Goal: Transaction & Acquisition: Purchase product/service

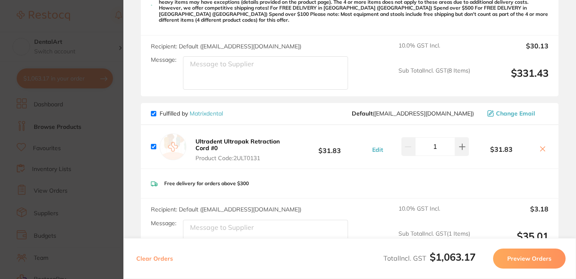
scroll to position [491, 0]
click at [539, 145] on icon at bounding box center [542, 148] width 7 height 7
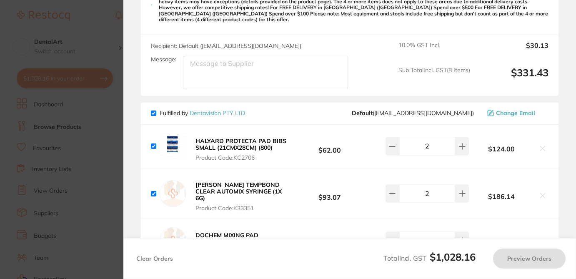
checkbox input "true"
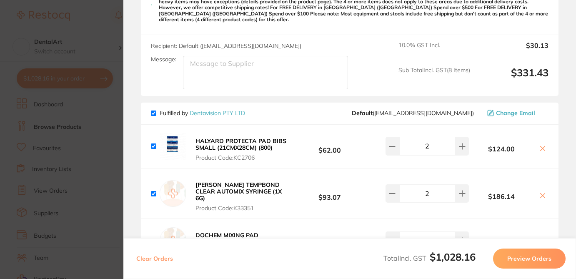
click at [102, 18] on section "Update RRP Set your pre negotiated price for this item. Item Agreed RRP (excl. …" at bounding box center [288, 139] width 576 height 279
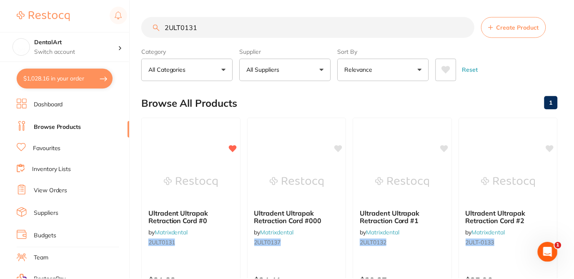
scroll to position [33, 0]
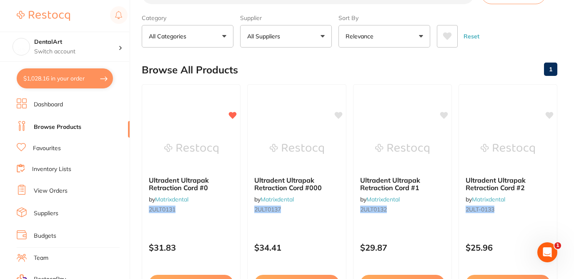
click at [358, 66] on div "Browse All Products 1" at bounding box center [349, 70] width 415 height 28
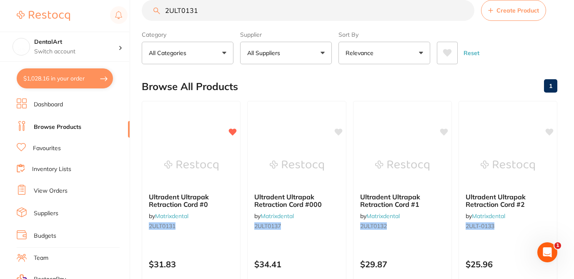
scroll to position [0, 0]
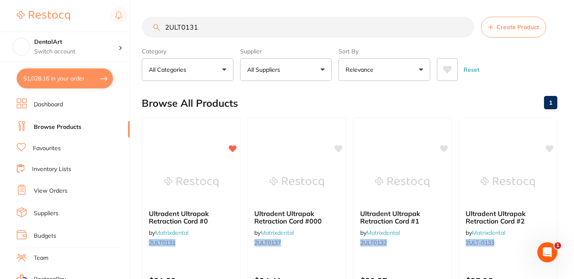
drag, startPoint x: 204, startPoint y: 29, endPoint x: 157, endPoint y: 22, distance: 47.5
click at [157, 22] on input "2ULT0131" at bounding box center [308, 27] width 332 height 21
paste input "ULTRADENT Ultrapak Retraction Cord #0"
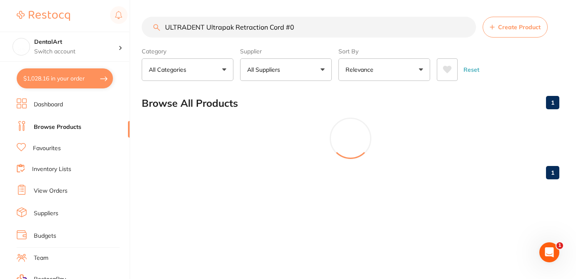
type input "ULTRADENT Ultrapak Retraction Cord #0"
click at [322, 67] on button "All Suppliers" at bounding box center [286, 69] width 92 height 22
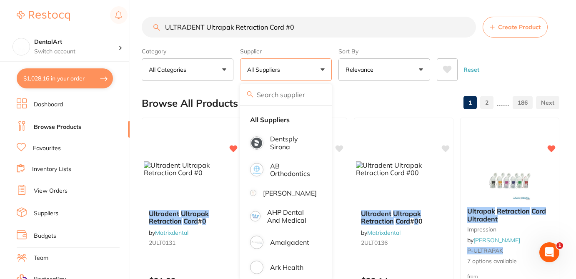
click at [276, 97] on input "search" at bounding box center [286, 94] width 92 height 21
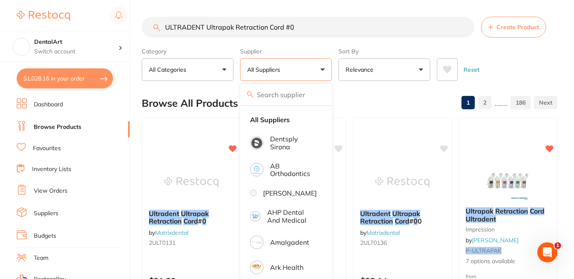
click at [145, 24] on input "ULTRADENT Ultrapak Retraction Cord #0" at bounding box center [308, 27] width 332 height 21
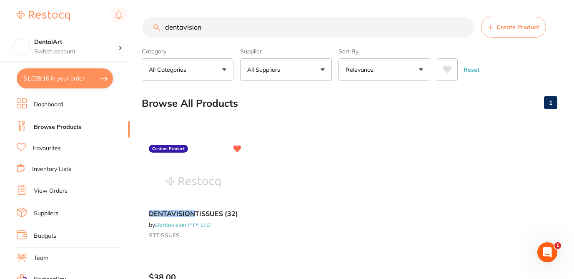
type input "dentavision"
click at [289, 105] on div "Browse All Products 1" at bounding box center [349, 103] width 415 height 28
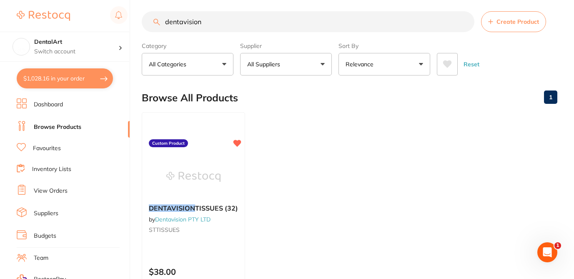
scroll to position [5, 0]
click at [73, 75] on button "$1,028.16 in your order" at bounding box center [65, 78] width 96 height 20
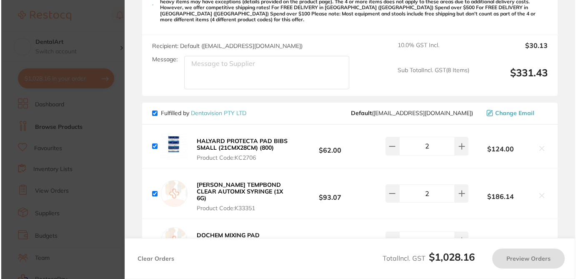
scroll to position [0, 0]
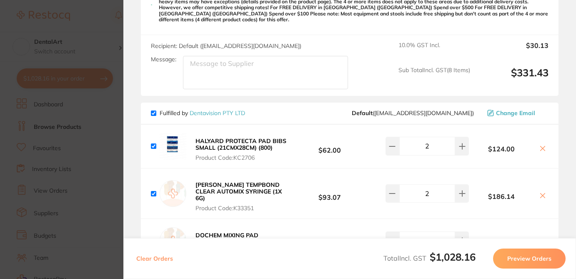
click at [109, 19] on section "Update RRP Set your pre negotiated price for this item. Item Agreed RRP (excl. …" at bounding box center [288, 139] width 576 height 279
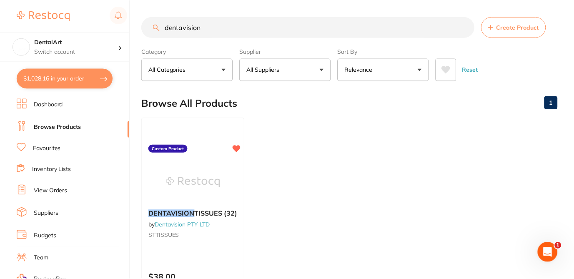
scroll to position [5, 0]
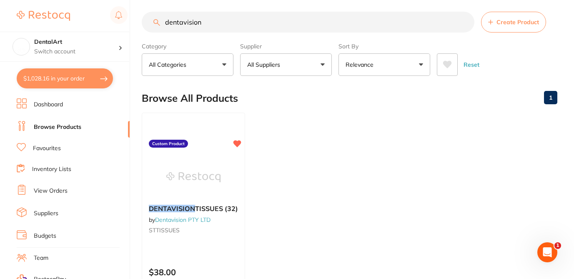
click at [322, 64] on button "All Suppliers" at bounding box center [286, 64] width 92 height 22
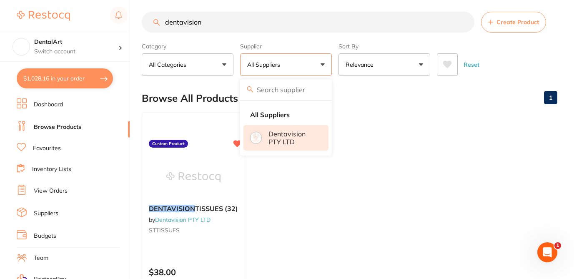
click at [294, 134] on p "Dentavision PTY LTD" at bounding box center [292, 137] width 48 height 15
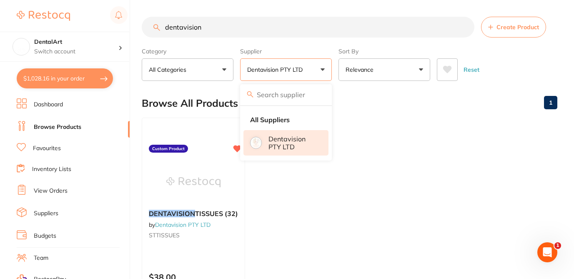
scroll to position [0, 0]
drag, startPoint x: 211, startPoint y: 28, endPoint x: 142, endPoint y: 25, distance: 68.8
click at [142, 25] on input "dentavision" at bounding box center [308, 27] width 332 height 21
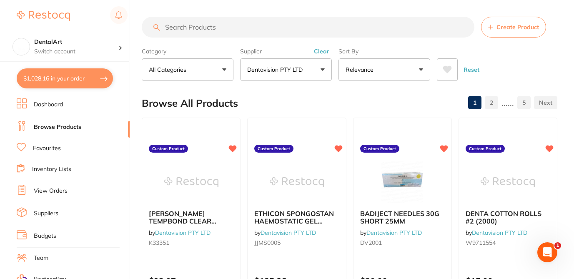
click at [311, 93] on div "Browse All Products 1 2 ...... 5" at bounding box center [349, 103] width 415 height 28
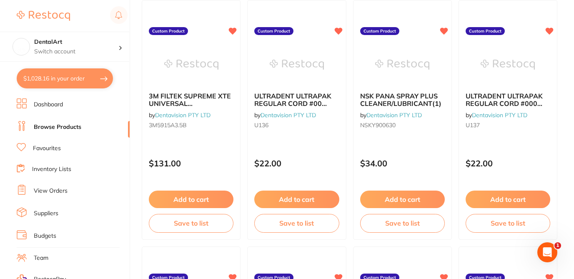
scroll to position [861, 0]
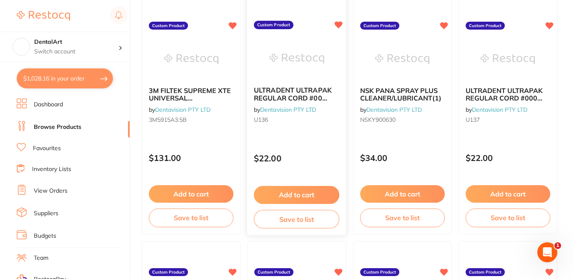
click at [311, 146] on div "$22.00" at bounding box center [296, 156] width 99 height 22
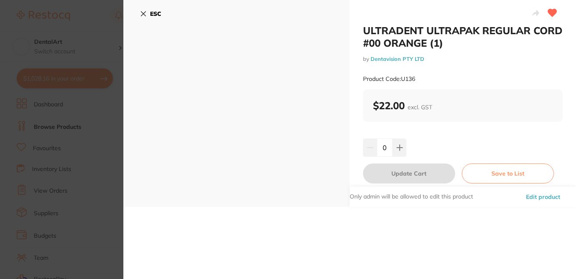
click at [142, 12] on icon at bounding box center [143, 14] width 5 height 5
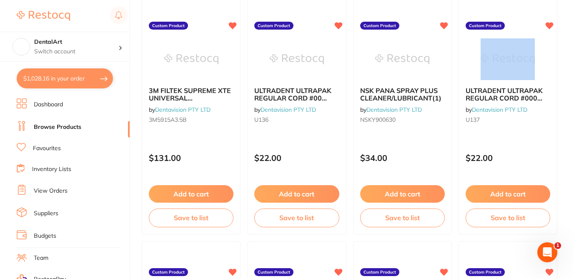
drag, startPoint x: 573, startPoint y: 81, endPoint x: 572, endPoint y: 30, distance: 51.2
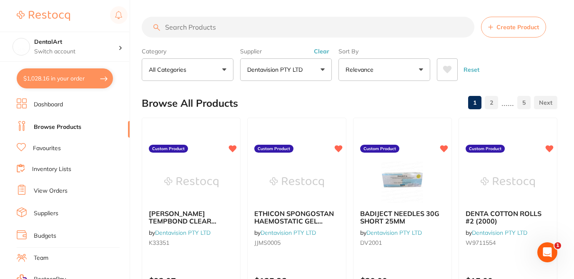
click at [516, 22] on button "Create Product" at bounding box center [513, 27] width 65 height 21
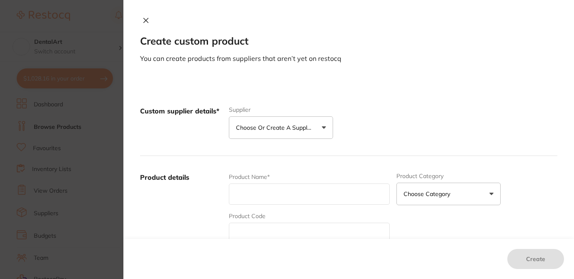
click at [302, 127] on p "Choose or create a supplier" at bounding box center [275, 127] width 79 height 8
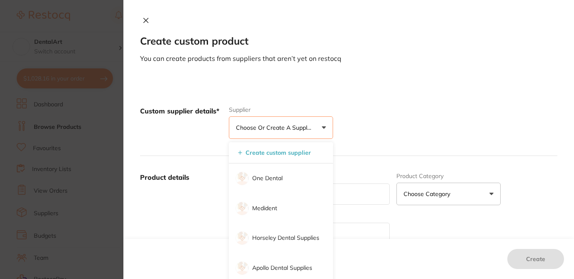
drag, startPoint x: 306, startPoint y: 222, endPoint x: 310, endPoint y: 290, distance: 67.2
click at [310, 278] on html "$1,028.16 DentalArt Switch account DentalArt $1,028.16 in your order Dashboard …" at bounding box center [287, 139] width 574 height 279
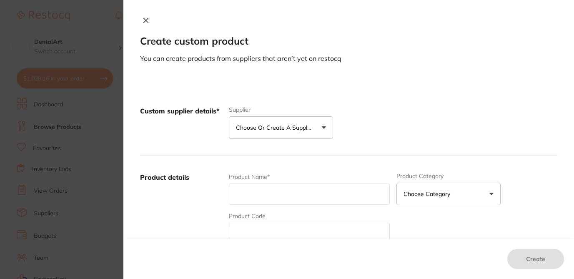
click at [297, 127] on p "Choose or create a supplier" at bounding box center [275, 127] width 79 height 8
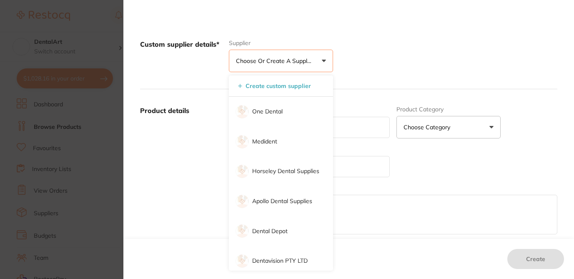
scroll to position [83, 0]
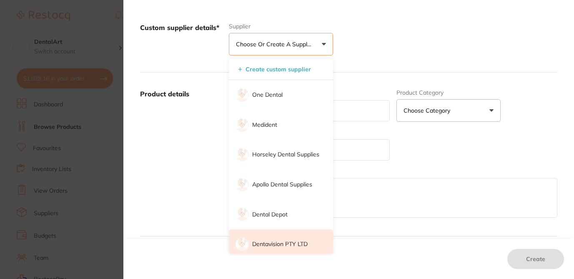
click at [285, 241] on p "Dentavision PTY LTD" at bounding box center [279, 244] width 55 height 8
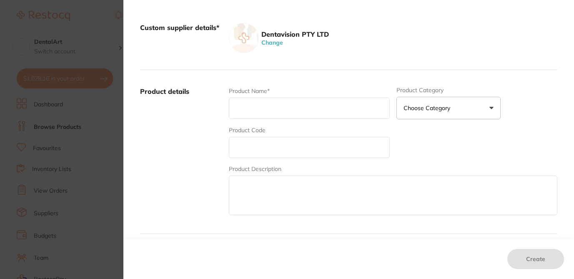
click at [260, 108] on input "text" at bounding box center [309, 107] width 161 height 21
paste input "ULTRADENT ULTRAPAK REGULAR CORD #0 PURPLE (1)"
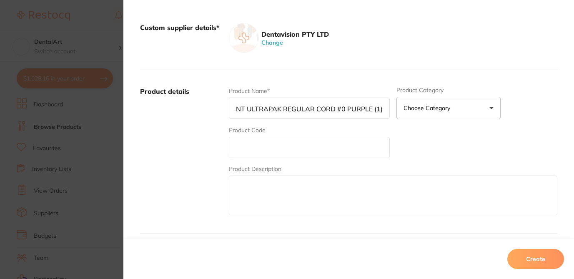
type input "ULTRADENT ULTRAPAK REGULAR CORD #0 PURPLE (1)"
click at [243, 148] on input "text" at bounding box center [309, 147] width 161 height 21
paste input "U131"
type input "U131"
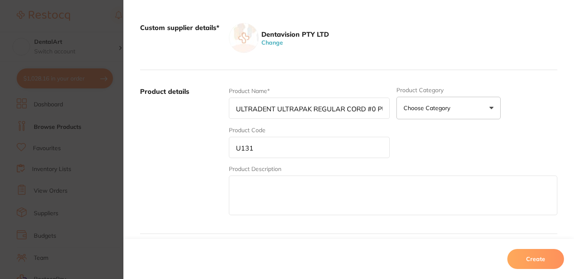
click at [249, 193] on textarea at bounding box center [393, 195] width 328 height 40
paste textarea "Ultrapak cord is made of 100% cotton, knitted into thousands of tiny loops to f…"
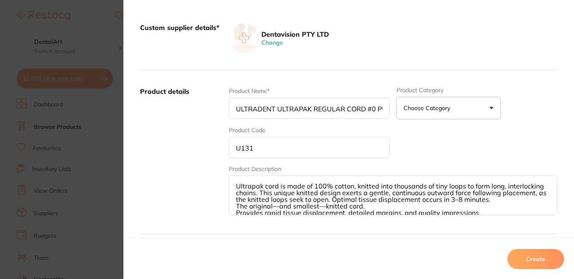
scroll to position [22, 0]
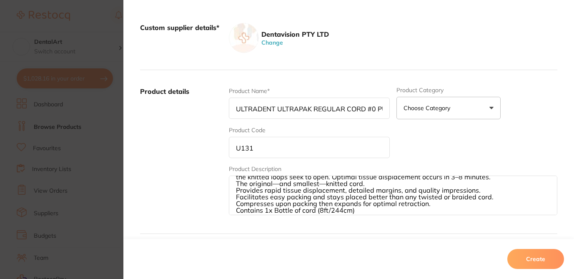
type textarea "Ultrapak cord is made of 100% cotton, knitted into thousands of tiny loops to f…"
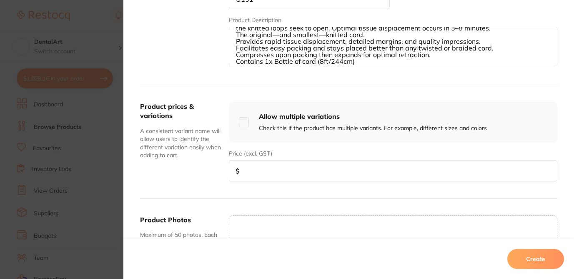
scroll to position [246, 0]
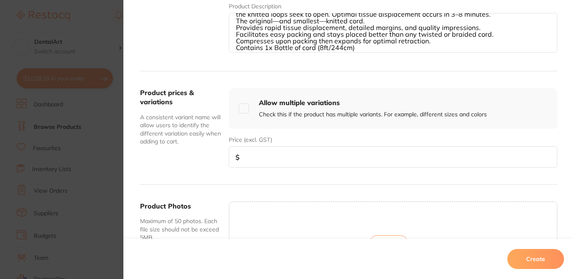
click at [336, 157] on input "number" at bounding box center [393, 156] width 328 height 21
type input "22"
click at [388, 235] on button "Upload" at bounding box center [389, 243] width 40 height 17
click at [530, 263] on button "Create" at bounding box center [535, 259] width 57 height 20
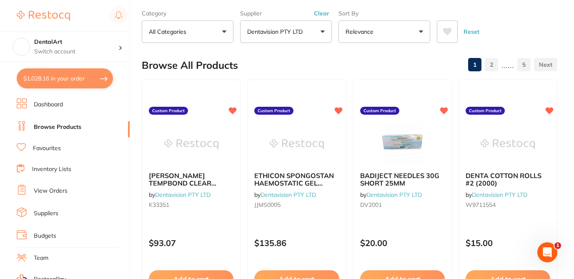
scroll to position [0, 0]
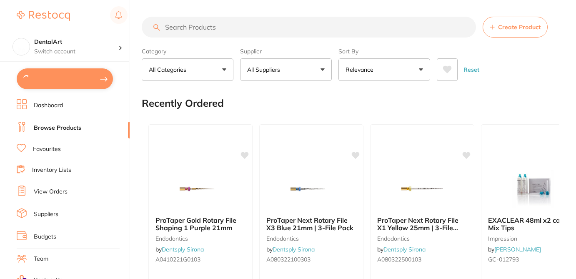
click at [292, 72] on button "All Suppliers" at bounding box center [286, 69] width 92 height 22
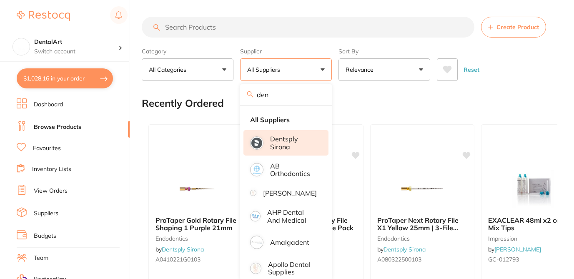
type input "dentavision"
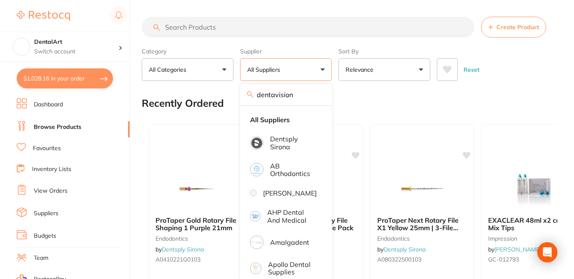
click at [395, 101] on div "Recently Ordered" at bounding box center [349, 103] width 415 height 28
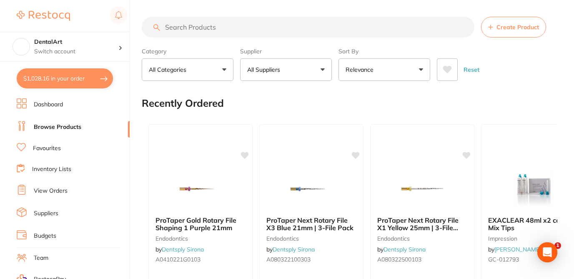
click at [318, 72] on button "All Suppliers" at bounding box center [286, 69] width 92 height 22
click at [302, 72] on button "All Suppliers" at bounding box center [286, 69] width 92 height 22
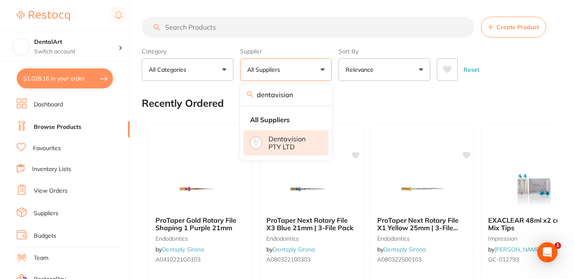
click at [290, 137] on p "Dentavision PTY LTD" at bounding box center [292, 142] width 48 height 15
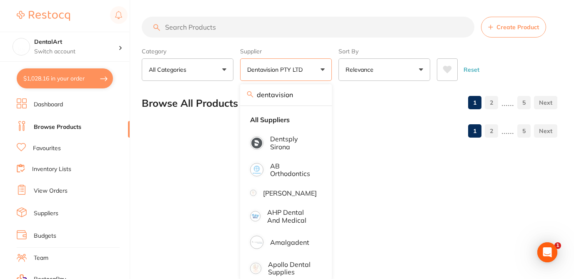
click at [384, 99] on div "Browse All Products 1 2 ...... 5" at bounding box center [349, 103] width 415 height 28
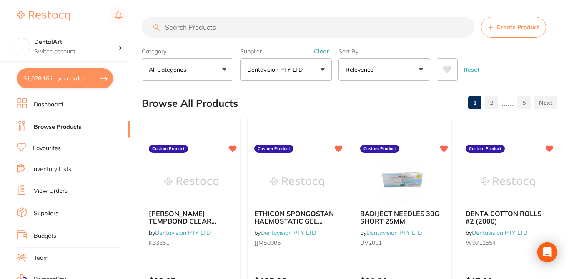
click at [282, 27] on input "search" at bounding box center [308, 27] width 332 height 21
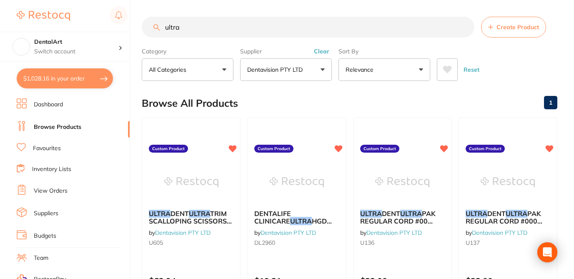
type input "ultra"
click at [303, 98] on div "Browse All Products 1" at bounding box center [349, 103] width 415 height 28
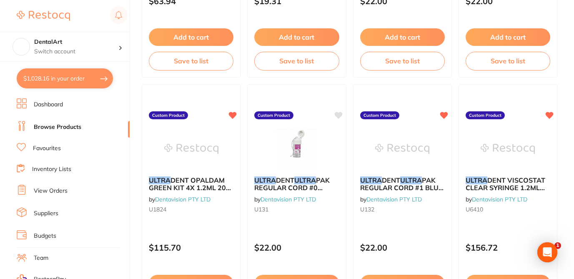
scroll to position [283, 0]
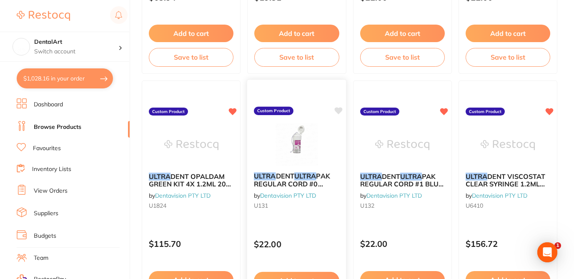
click at [338, 110] on icon at bounding box center [339, 110] width 8 height 7
click at [317, 224] on div "ULTRA DENT ULTRA PAK REGULAR CORD #0 PURPLE (1) by Dentavision PTY LTD U131 Cus…" at bounding box center [297, 200] width 100 height 242
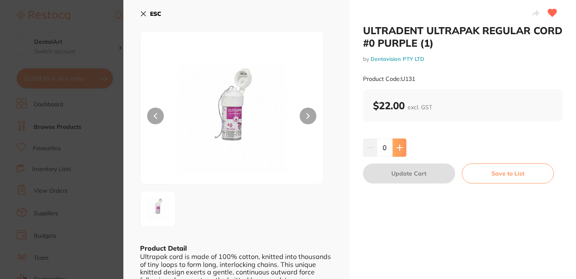
click at [402, 149] on button at bounding box center [399, 147] width 14 height 18
type input "1"
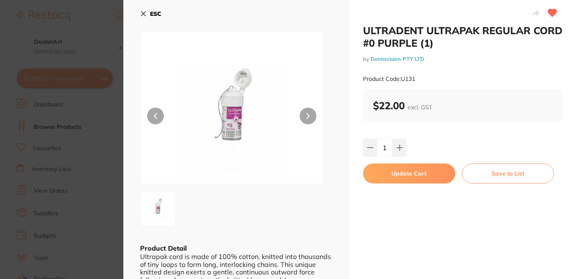
click at [417, 178] on button "Update Cart" at bounding box center [409, 173] width 92 height 20
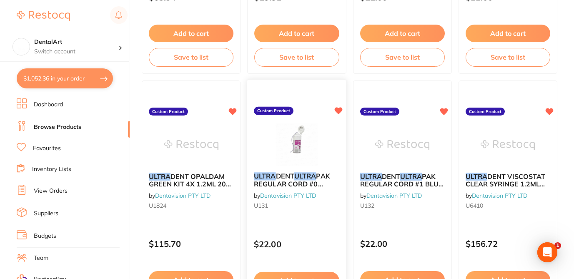
click at [286, 211] on div "ULTRA DENT ULTRA PAK REGULAR CORD #0 PURPLE (1) by Dentavision PTY LTD U131" at bounding box center [296, 192] width 99 height 54
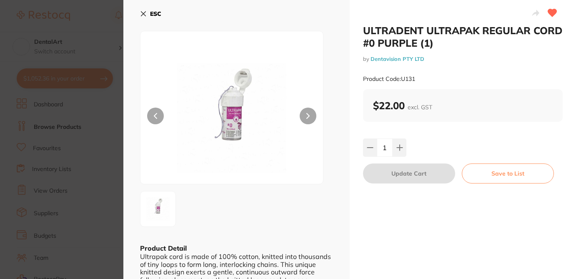
click at [97, 14] on section "ULTRADENT ULTRAPAK REGULAR CORD #0 PURPLE (1) by Dentavision PTY LTD Product Co…" at bounding box center [288, 139] width 576 height 279
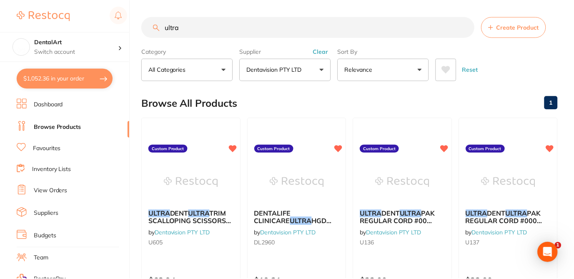
scroll to position [283, 0]
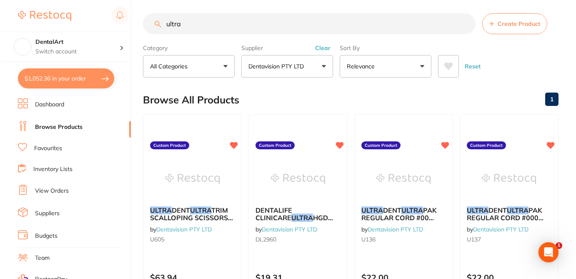
scroll to position [0, 0]
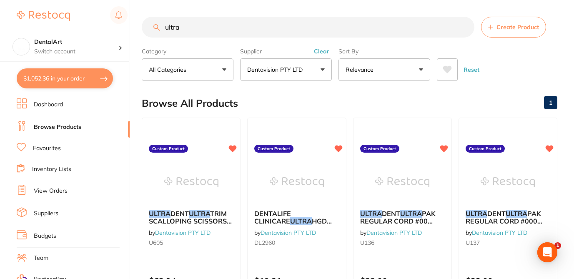
click at [181, 28] on input "ultra" at bounding box center [308, 27] width 332 height 21
drag, startPoint x: 181, startPoint y: 28, endPoint x: 152, endPoint y: 25, distance: 29.3
click at [152, 27] on input "ultra" at bounding box center [308, 27] width 332 height 21
paste input "GC-012903"
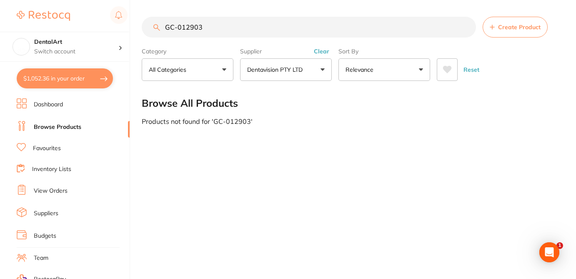
type input "GC-012903"
click at [346, 109] on div "Browse All Products" at bounding box center [350, 103] width 417 height 28
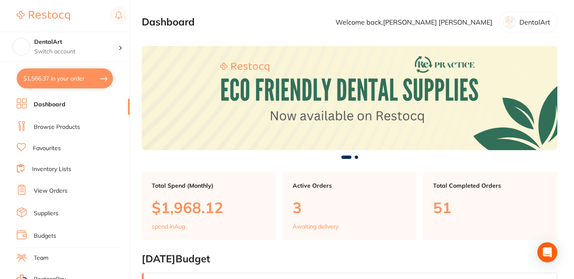
click at [72, 125] on link "Browse Products" at bounding box center [57, 127] width 46 height 8
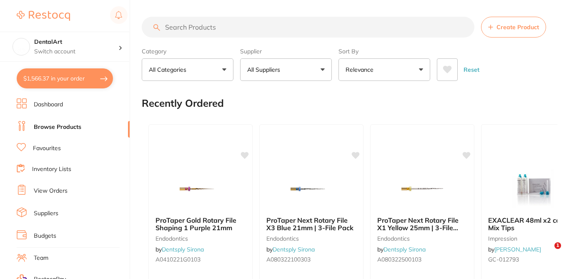
click at [184, 24] on input "search" at bounding box center [308, 27] width 332 height 21
paste input "GC-012903"
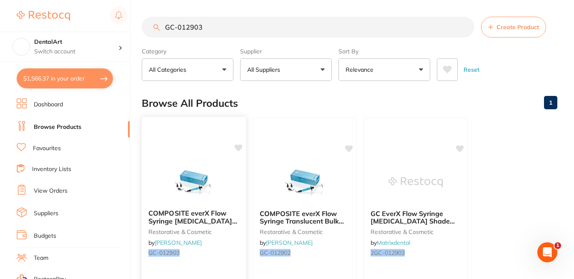
type input "GC-012903"
click at [237, 148] on icon at bounding box center [239, 147] width 8 height 7
click at [271, 96] on div "Browse All Products 1" at bounding box center [349, 103] width 415 height 28
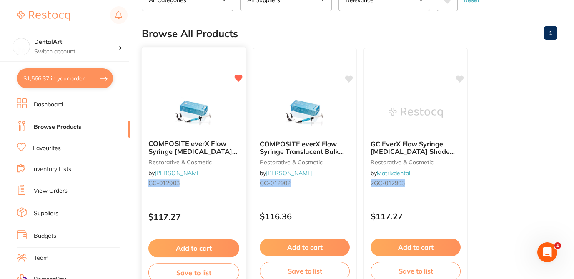
scroll to position [83, 0]
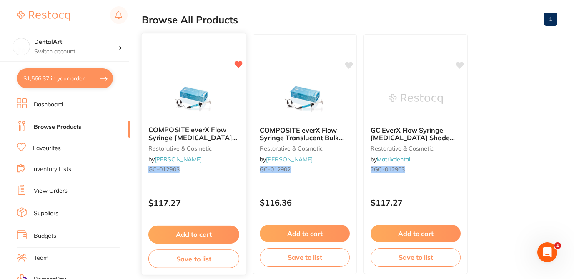
click at [220, 233] on button "Add to cart" at bounding box center [193, 234] width 91 height 18
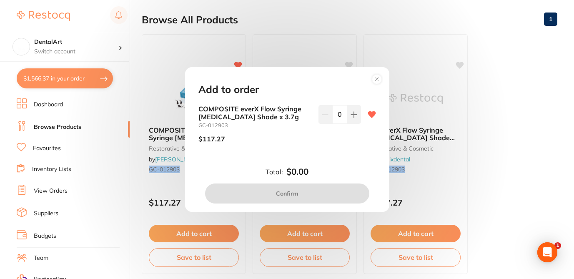
scroll to position [0, 0]
click at [355, 111] on button at bounding box center [354, 114] width 14 height 18
type input "1"
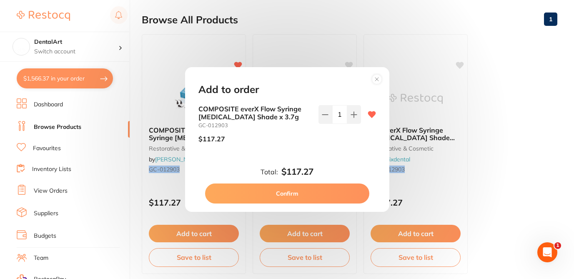
click at [328, 195] on button "Confirm" at bounding box center [287, 193] width 164 height 20
